Goal: Navigation & Orientation: Find specific page/section

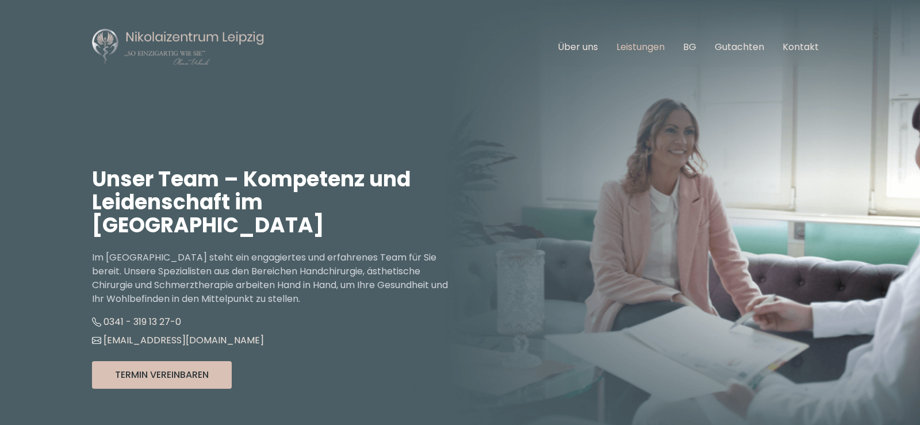
click at [641, 45] on link "Leistungen" at bounding box center [641, 46] width 48 height 13
click at [200, 39] on img at bounding box center [178, 47] width 173 height 39
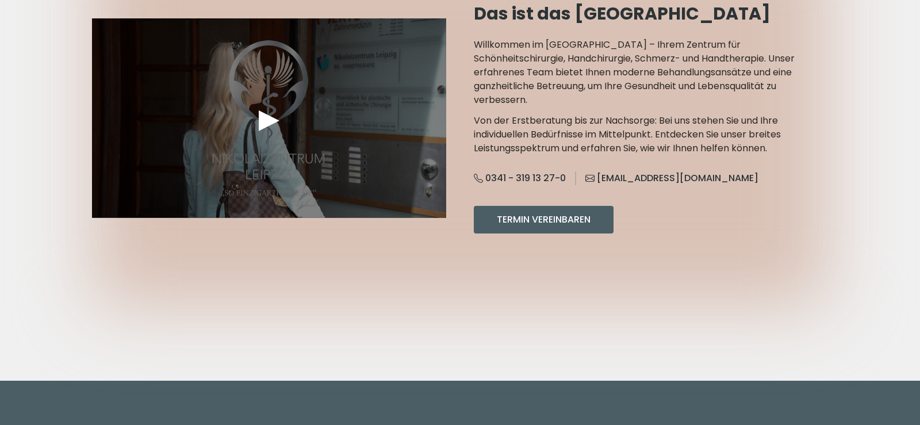
scroll to position [1184, 0]
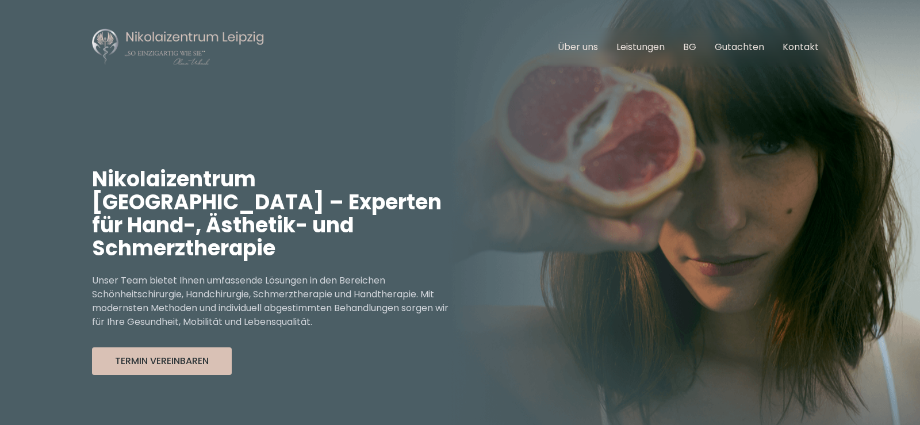
click at [129, 36] on img at bounding box center [178, 47] width 173 height 39
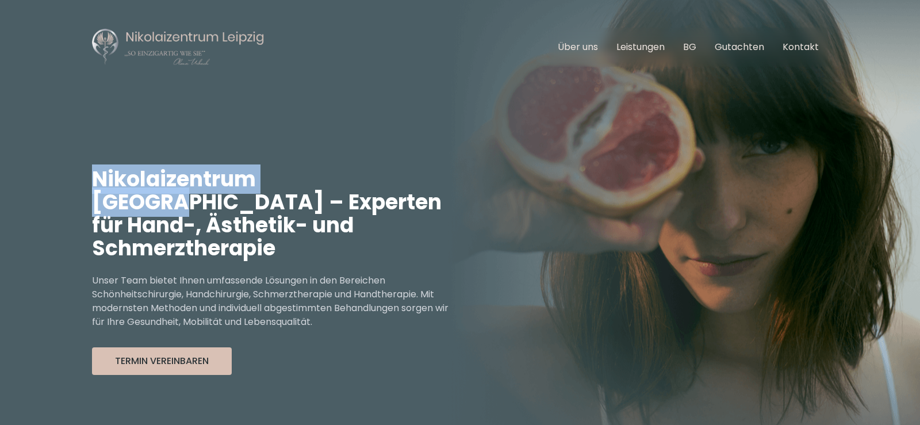
drag, startPoint x: 101, startPoint y: 177, endPoint x: 335, endPoint y: 179, distance: 234.1
click at [335, 179] on h1 "Nikolaizentrum [GEOGRAPHIC_DATA] – Experten für Hand-, Ästhetik- und Schmerzthe…" at bounding box center [276, 214] width 368 height 92
copy h1 "Nikolaizentrum [GEOGRAPHIC_DATA]"
